Goal: Task Accomplishment & Management: Manage account settings

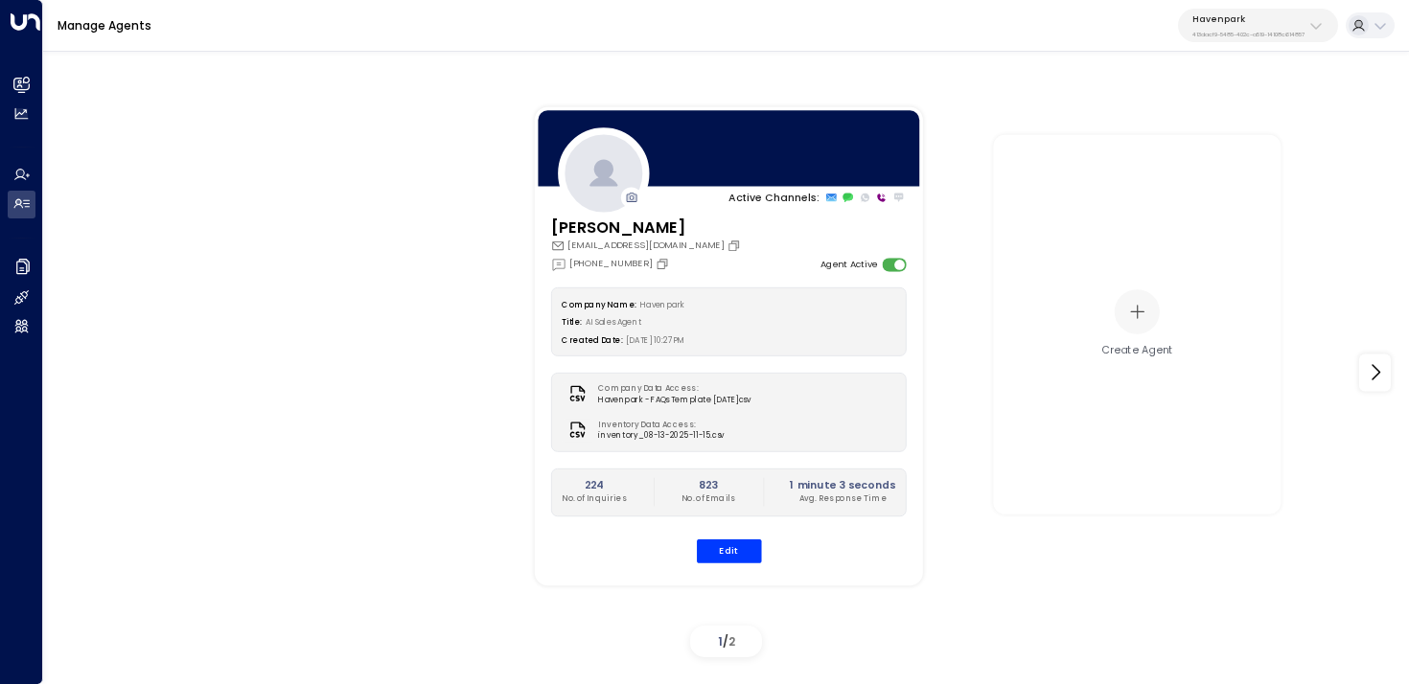
click at [1255, 23] on p "Havenpark" at bounding box center [1248, 18] width 112 height 11
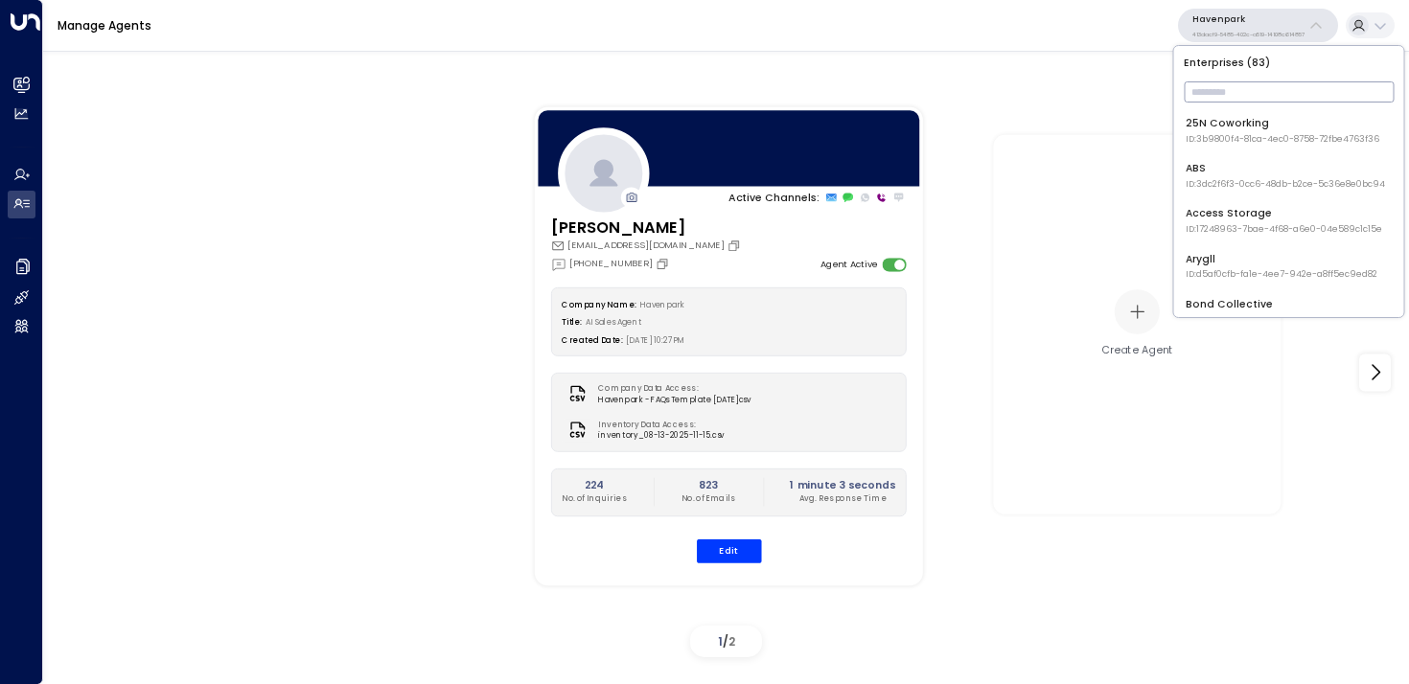
click at [1231, 84] on input "text" at bounding box center [1289, 92] width 210 height 31
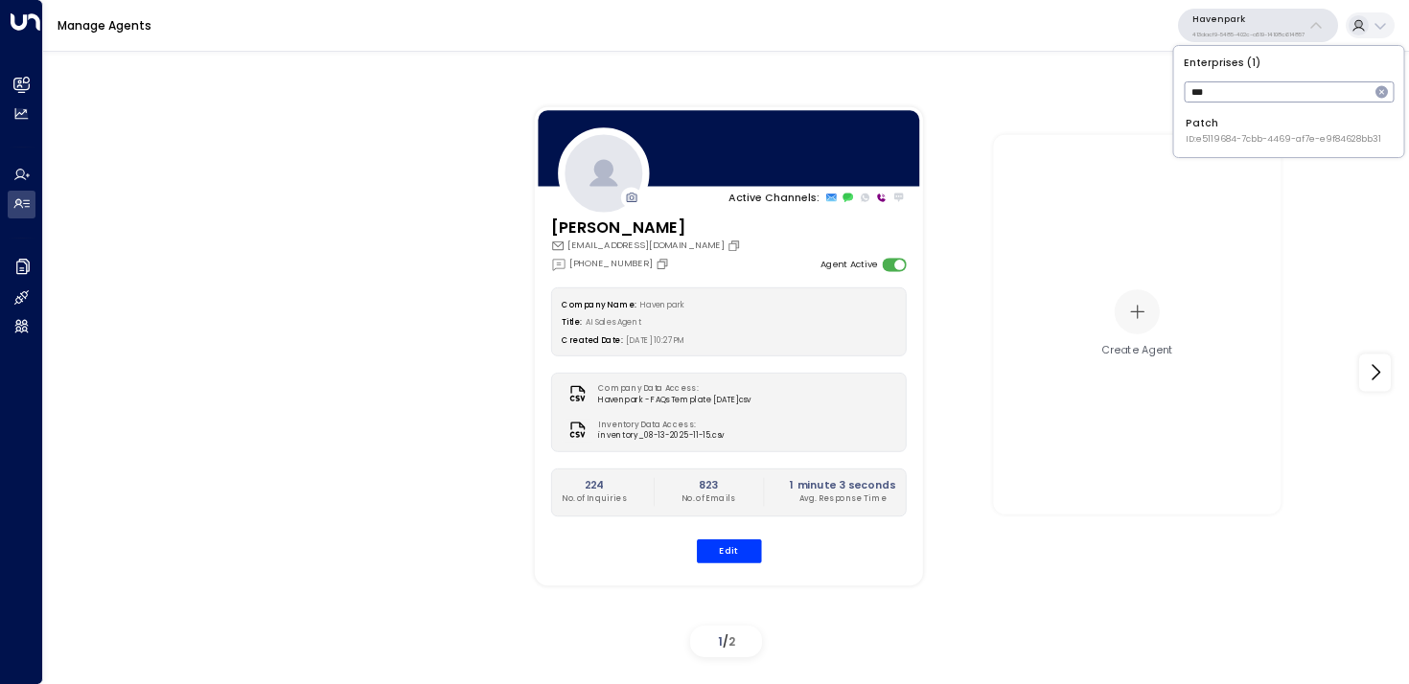
type input "***"
click at [1204, 124] on div "Patch ID: e5119684-7cbb-4469-af7e-e9f84628bb31" at bounding box center [1282, 131] width 195 height 30
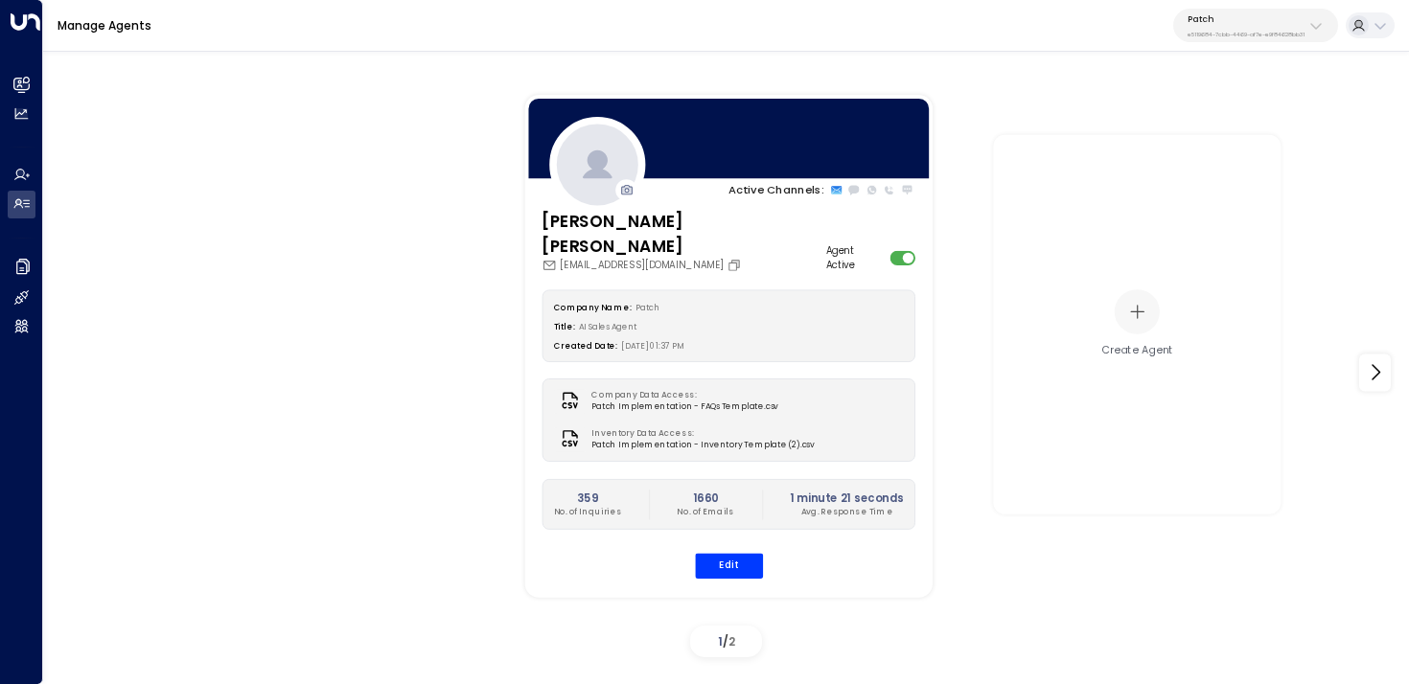
click at [711, 526] on div "Company Name: Patch Title: AI Sales Agent Created Date: [DATE] 01:37 PM Company…" at bounding box center [728, 433] width 374 height 289
click at [714, 553] on button "Edit" at bounding box center [728, 565] width 68 height 25
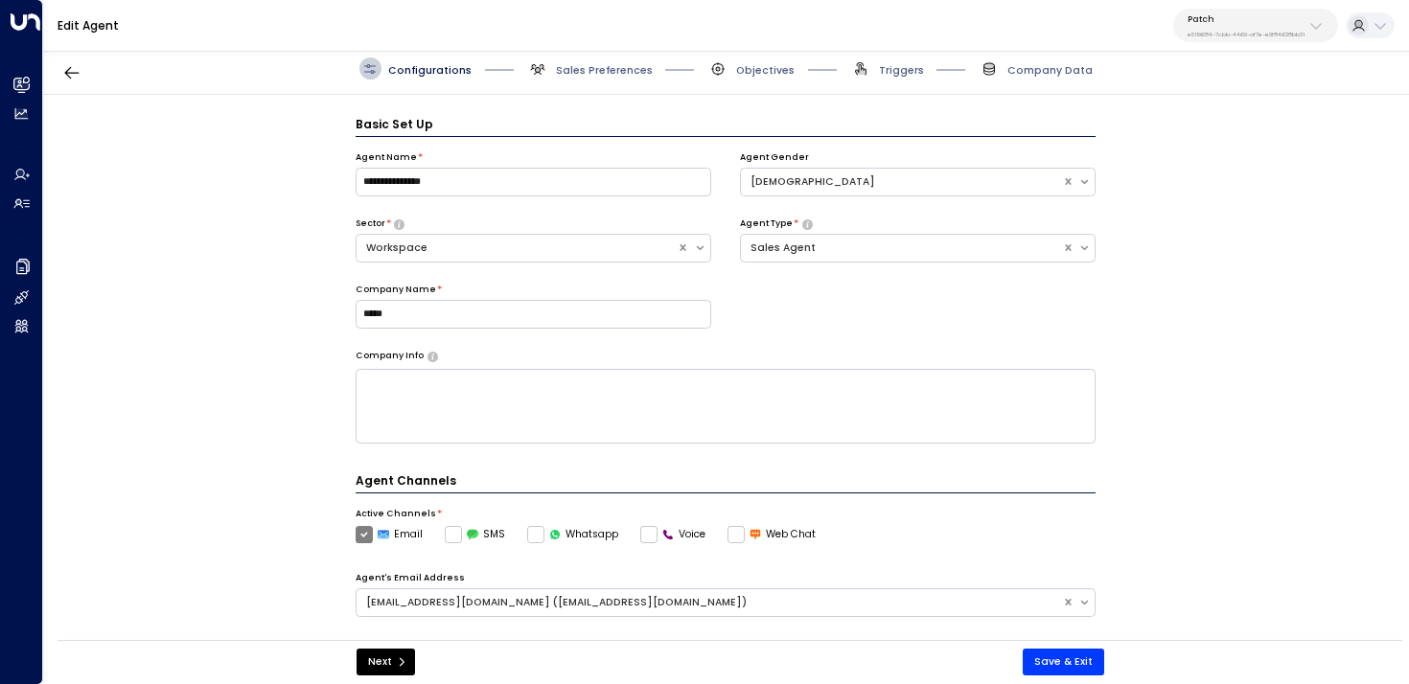
scroll to position [21, 0]
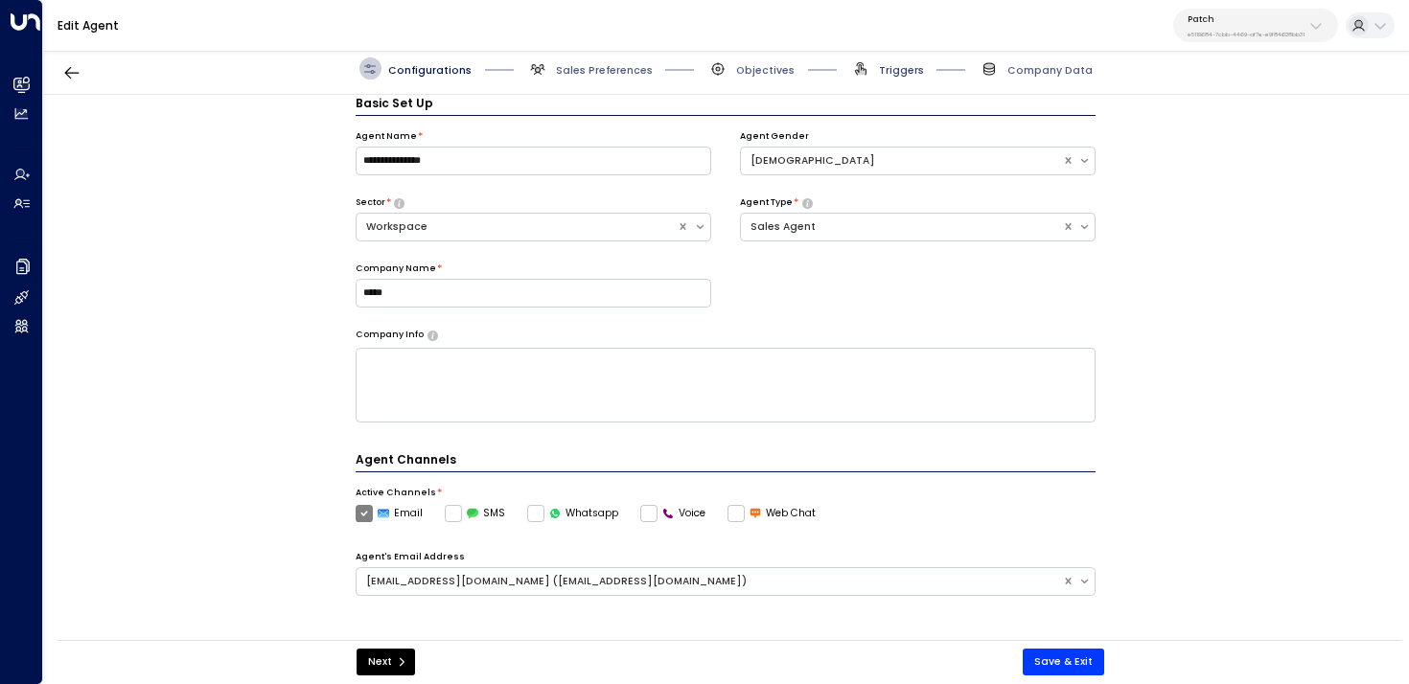
click at [885, 69] on span "Triggers" at bounding box center [901, 70] width 45 height 14
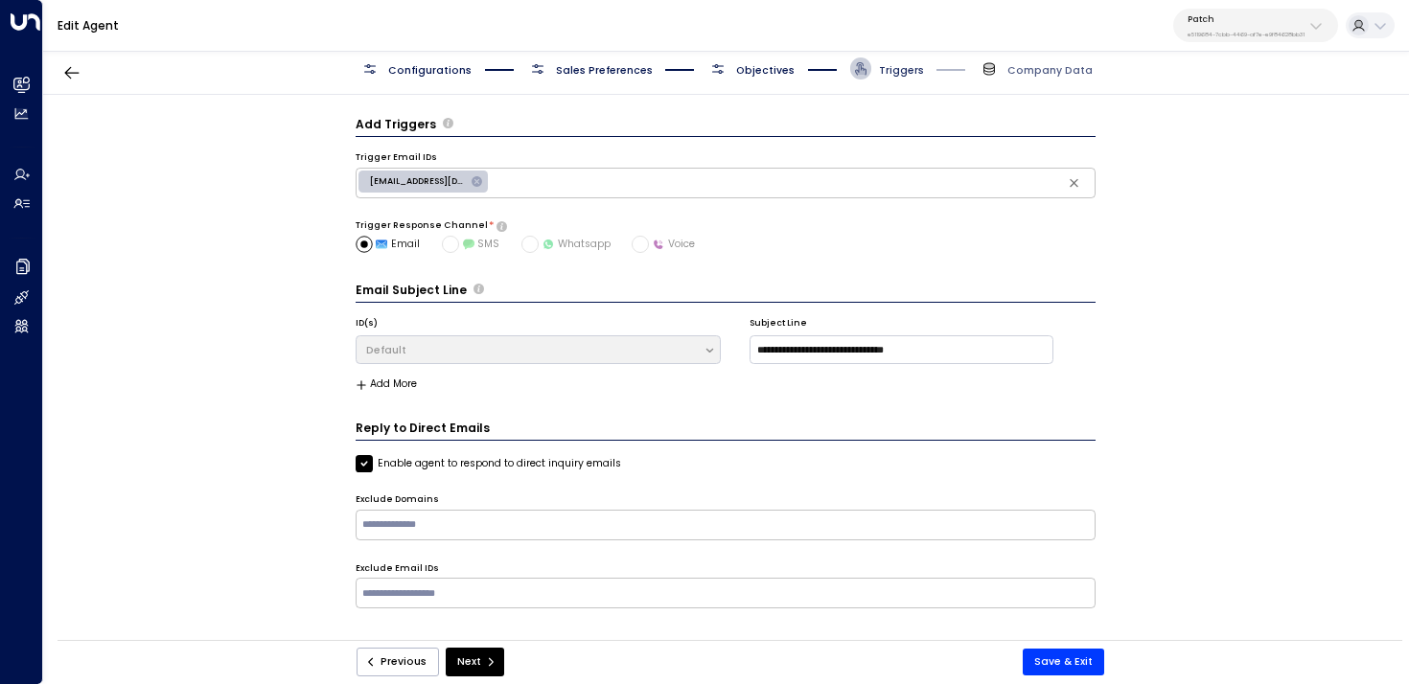
scroll to position [0, 0]
click at [424, 188] on div "[EMAIL_ADDRESS][DOMAIN_NAME]" at bounding box center [422, 182] width 129 height 22
type input "**********"
click at [251, 228] on div "**********" at bounding box center [725, 372] width 1365 height 555
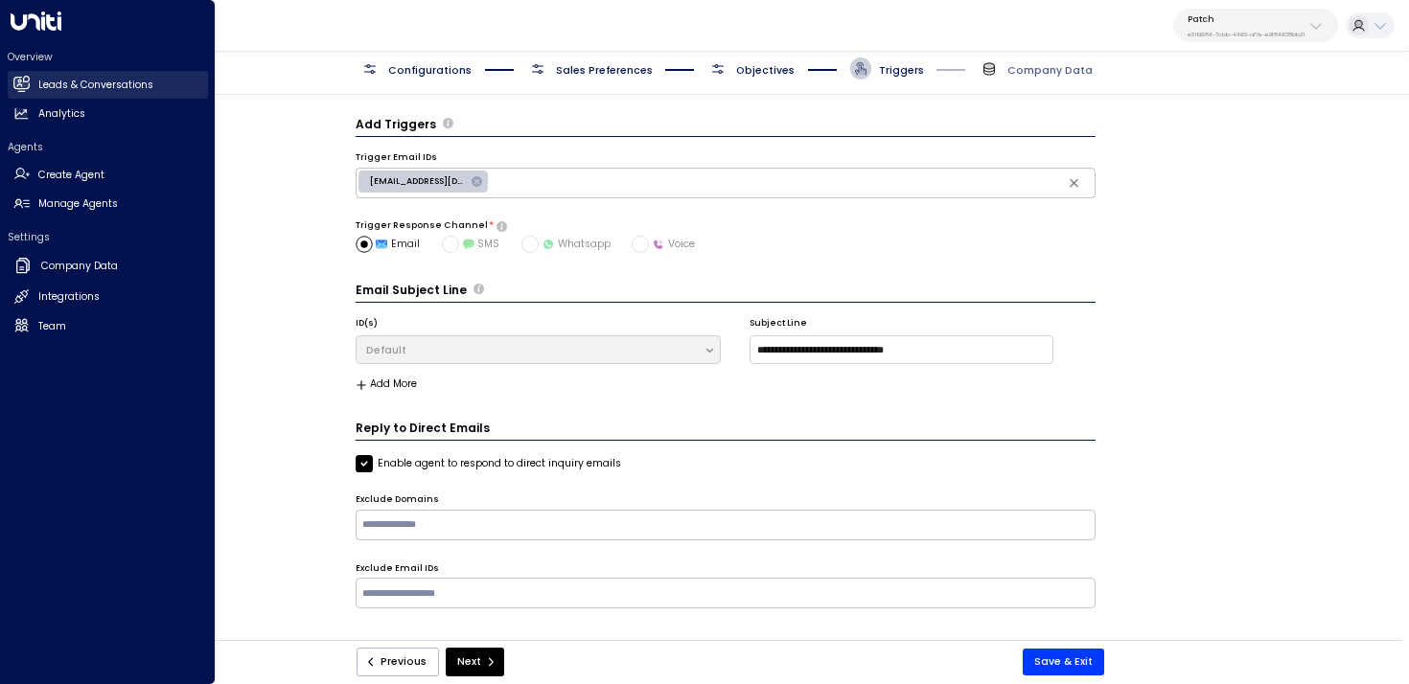
click at [50, 87] on h2 "Leads & Conversations" at bounding box center [95, 85] width 115 height 15
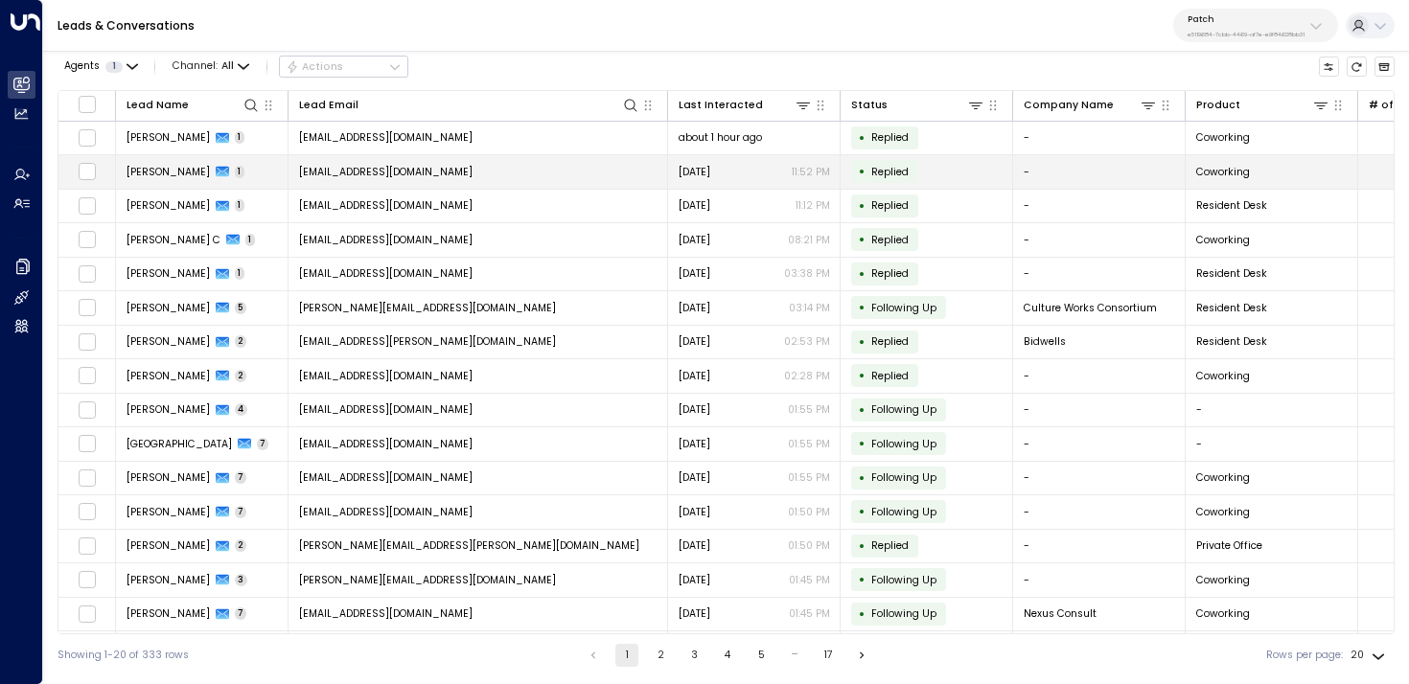
click at [551, 163] on td "[EMAIL_ADDRESS][DOMAIN_NAME]" at bounding box center [477, 172] width 379 height 34
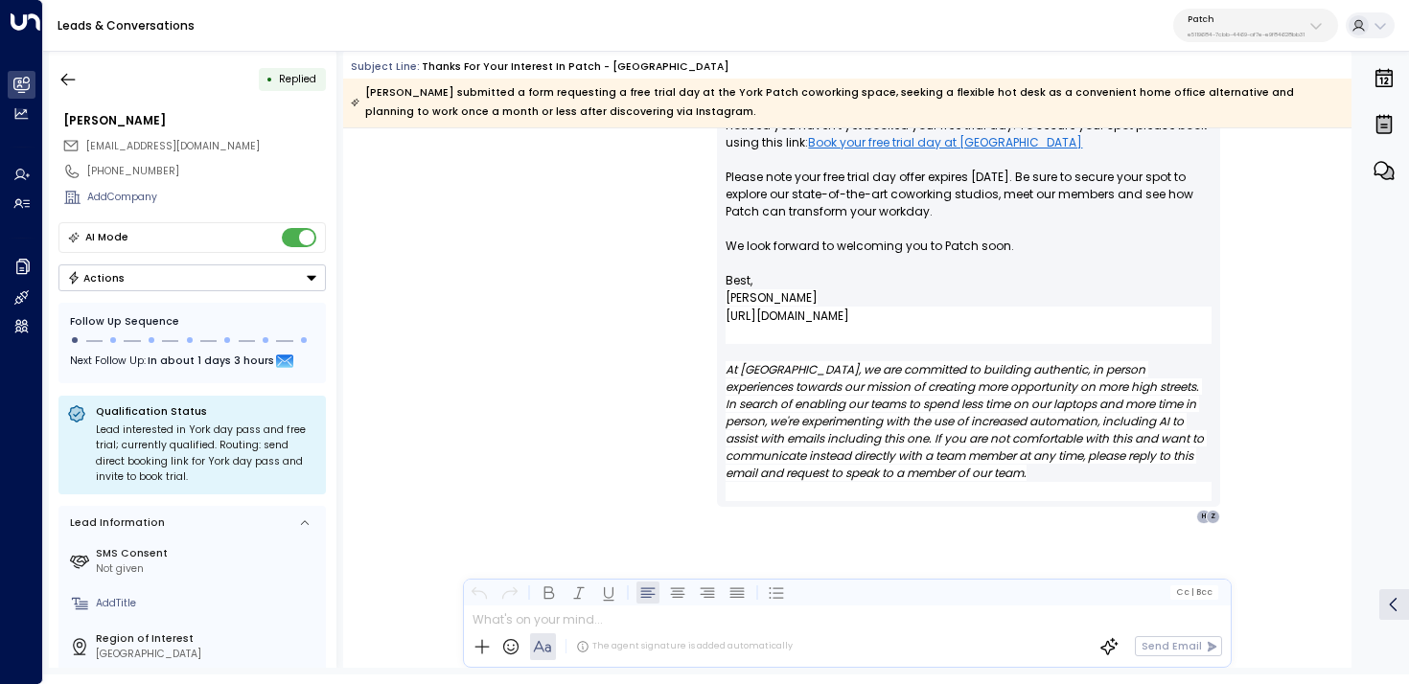
scroll to position [1628, 0]
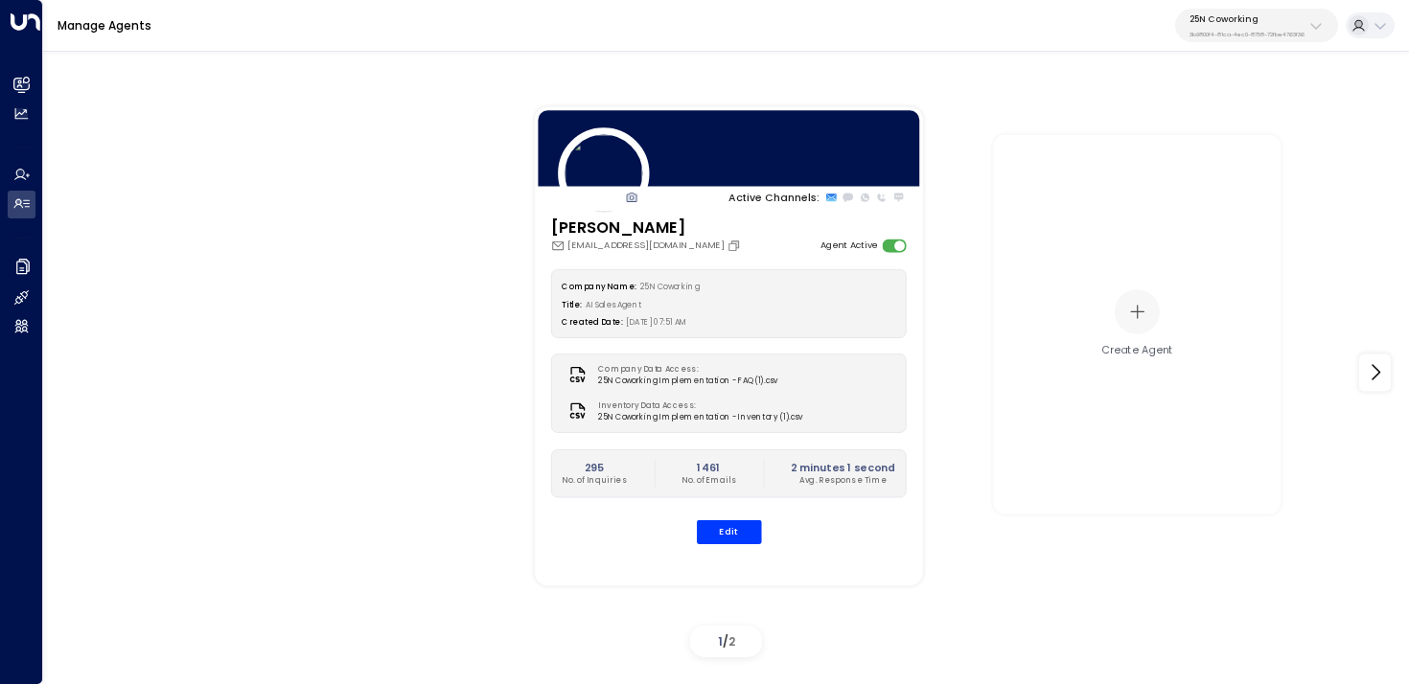
click at [1277, 34] on p "3b9800f4-81ca-4ec0-8758-72fbe4763f36" at bounding box center [1246, 35] width 115 height 8
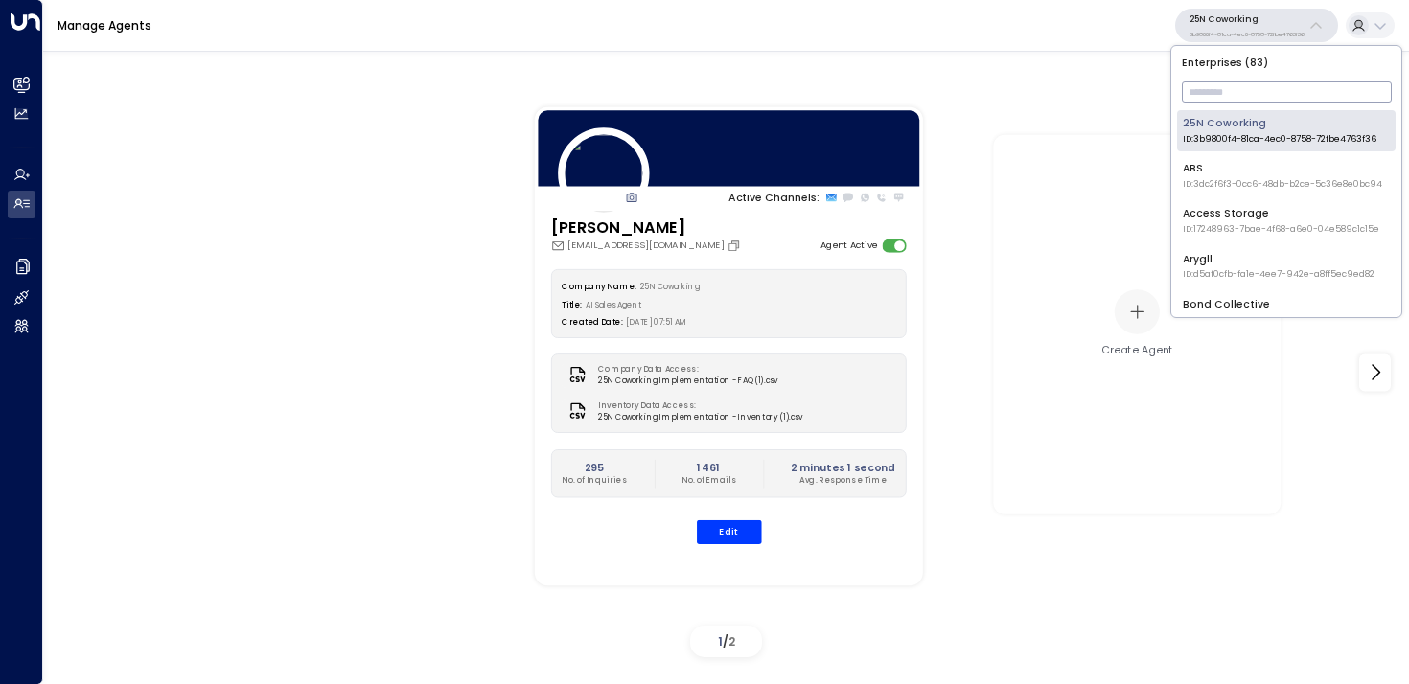
click at [1253, 83] on input "text" at bounding box center [1287, 92] width 210 height 31
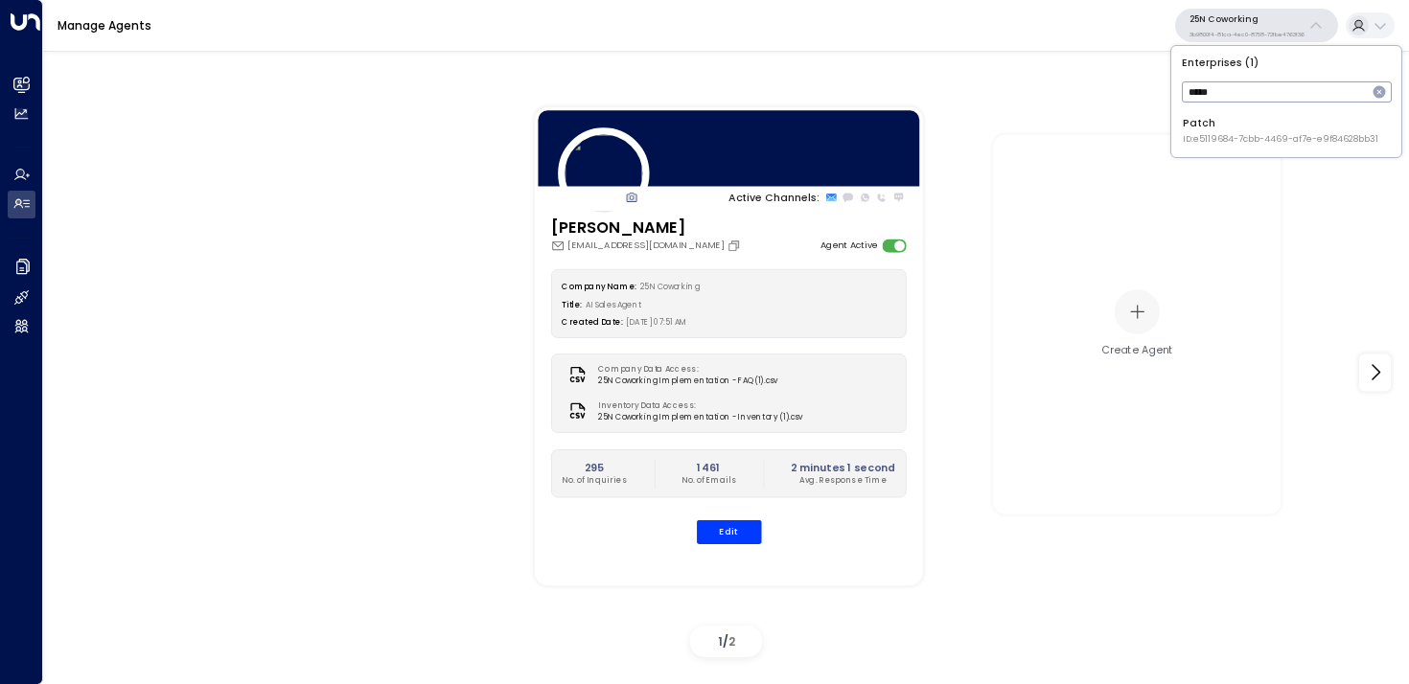
type input "*****"
click at [1194, 143] on span "ID: e5119684-7cbb-4469-af7e-e9f84628bb31" at bounding box center [1280, 139] width 195 height 13
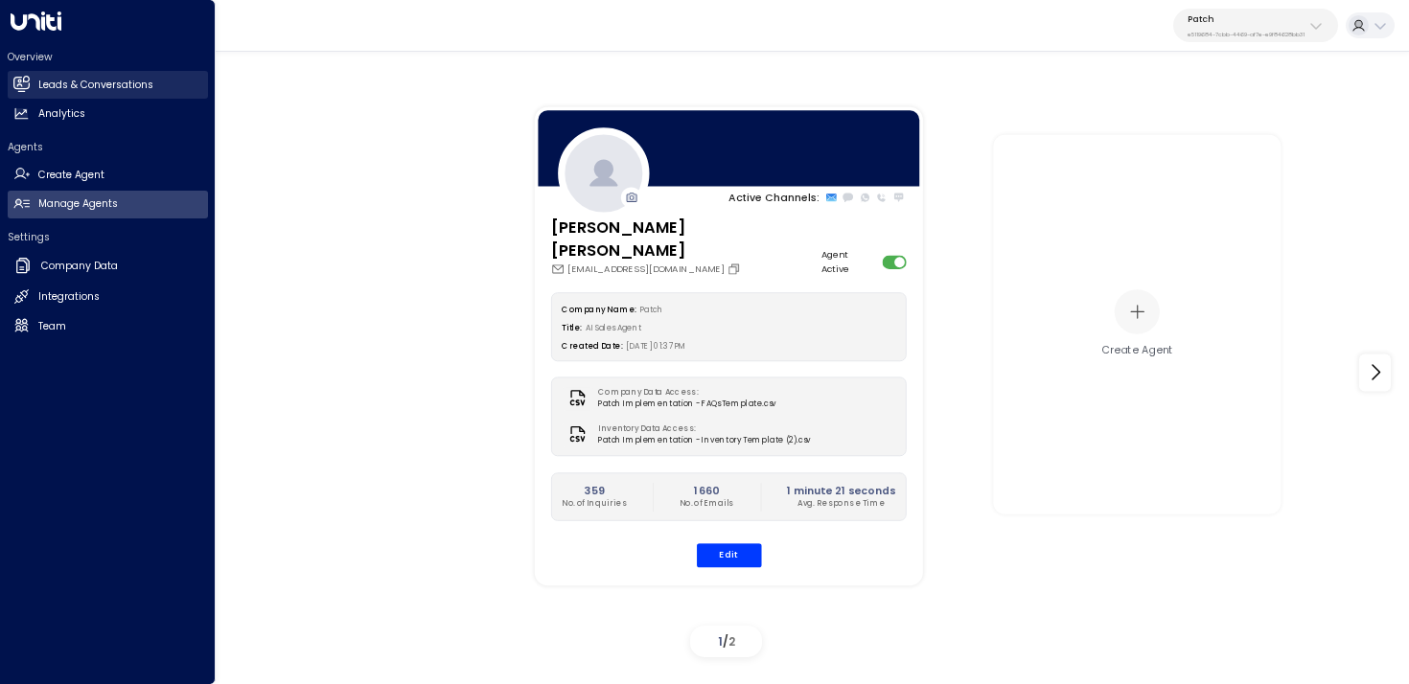
click at [28, 86] on icon at bounding box center [20, 83] width 16 height 12
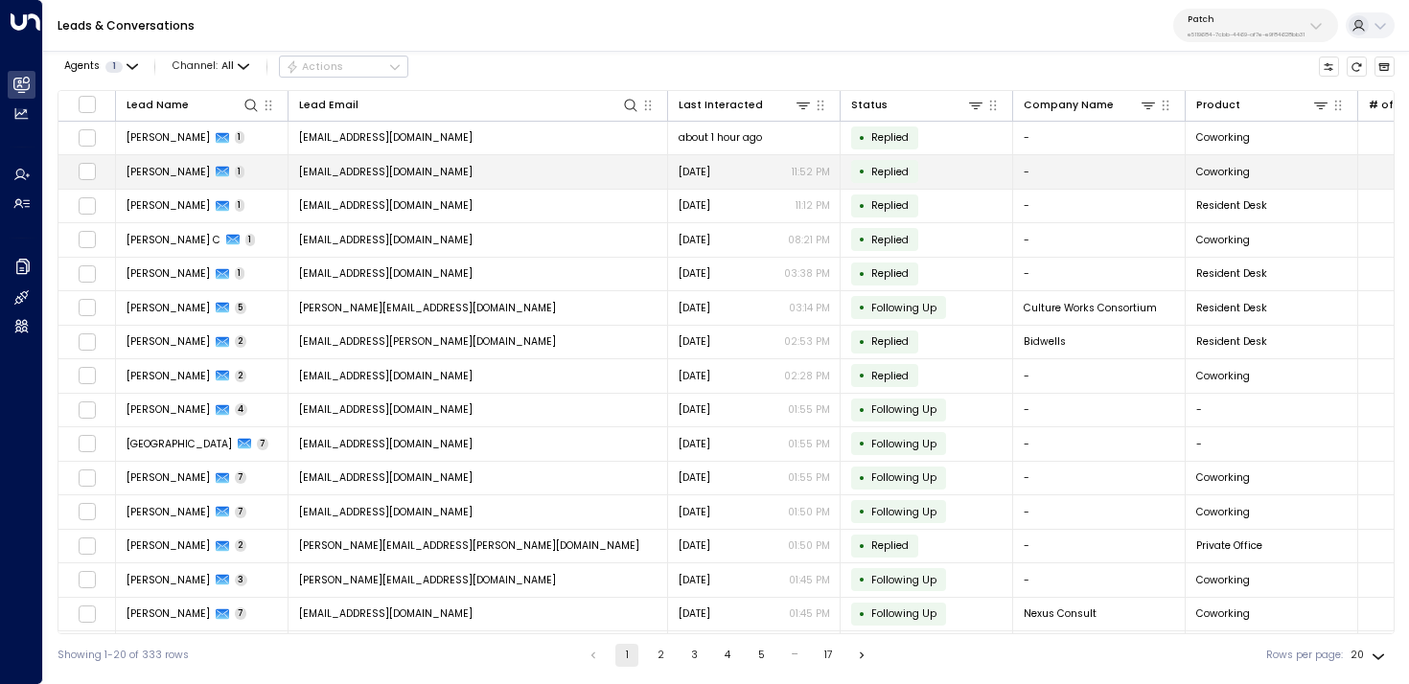
click at [255, 180] on td "Zulfikar Karbani 1" at bounding box center [202, 172] width 172 height 34
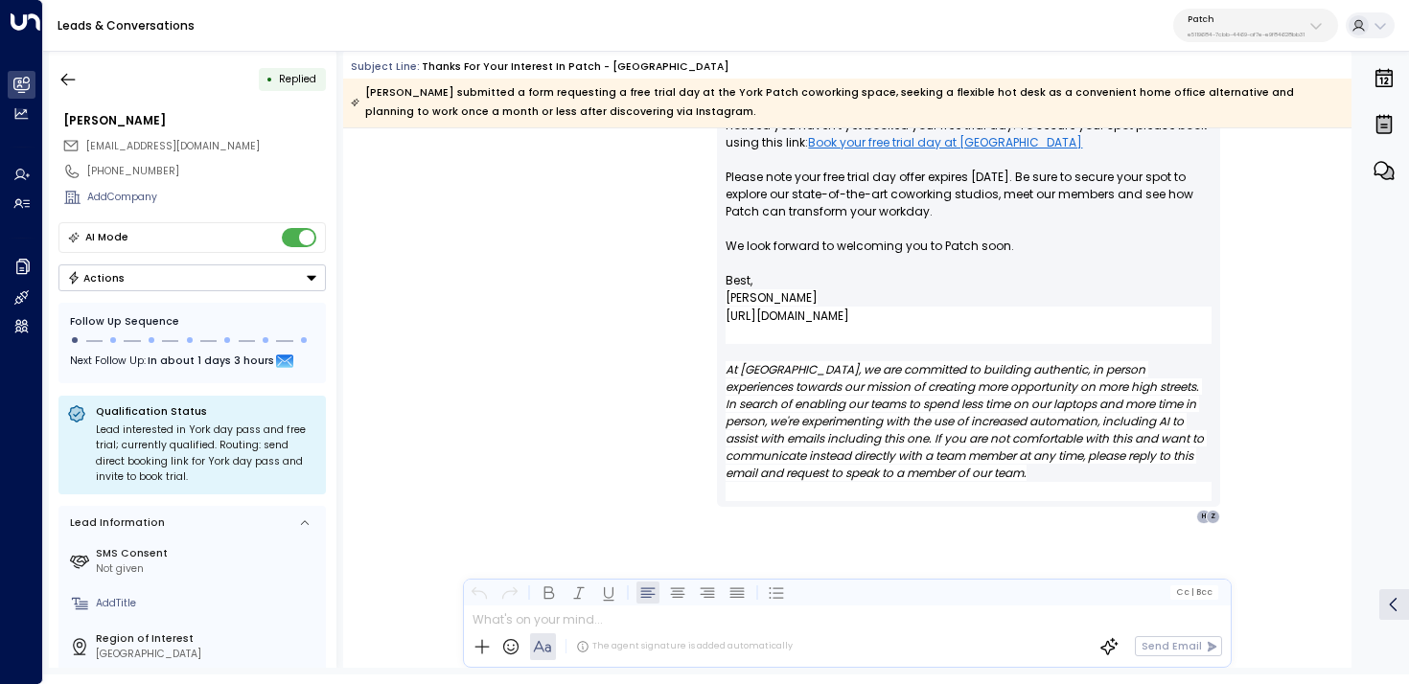
scroll to position [1628, 0]
